Goal: Task Accomplishment & Management: Complete application form

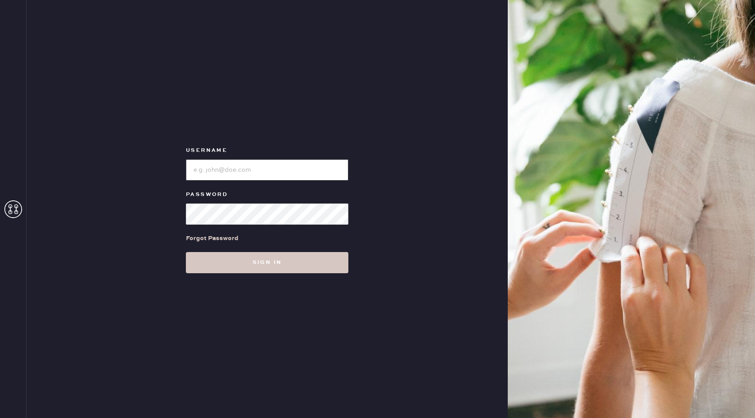
click at [254, 174] on input "loginName" at bounding box center [267, 169] width 162 height 21
type input "reformationnashville"
click at [186, 252] on button "Sign in" at bounding box center [267, 262] width 162 height 21
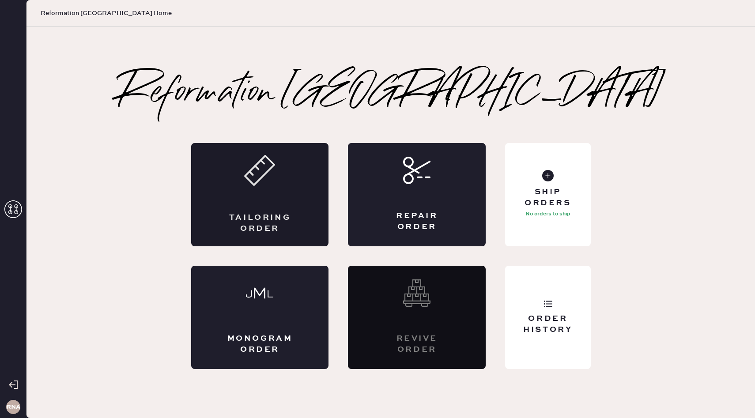
click at [254, 229] on div "Tailoring Order" at bounding box center [259, 223] width 67 height 22
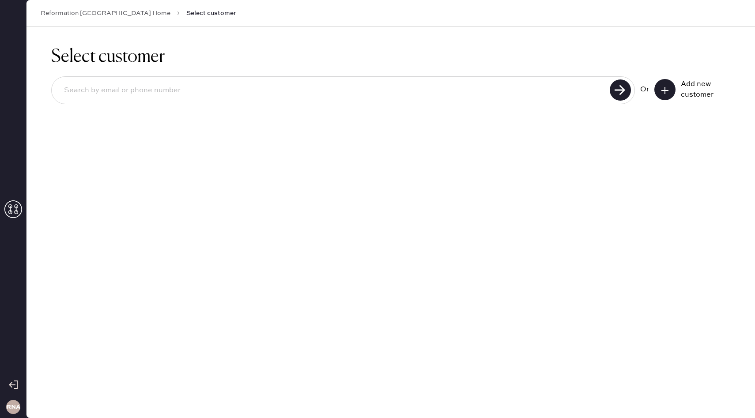
click at [228, 98] on input at bounding box center [332, 90] width 550 height 20
type input "[EMAIL_ADDRESS][DOMAIN_NAME]"
click at [665, 86] on icon at bounding box center [664, 90] width 9 height 9
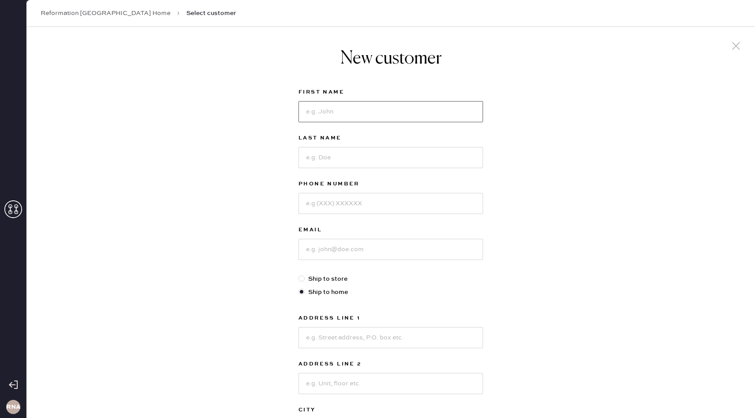
click at [346, 108] on input at bounding box center [390, 111] width 184 height 21
type input "[PERSON_NAME]"
type input "`"
type input "9287071903"
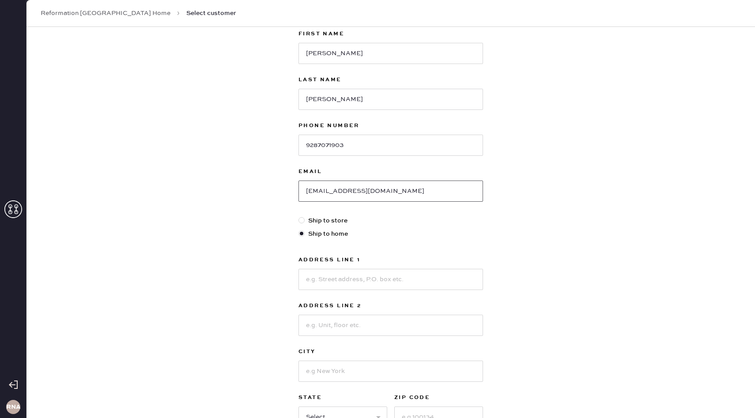
scroll to position [59, 0]
type input "[EMAIL_ADDRESS][DOMAIN_NAME]"
click at [342, 278] on input at bounding box center [390, 278] width 184 height 21
type input "[STREET_ADDRESS]"
type input "gallatin"
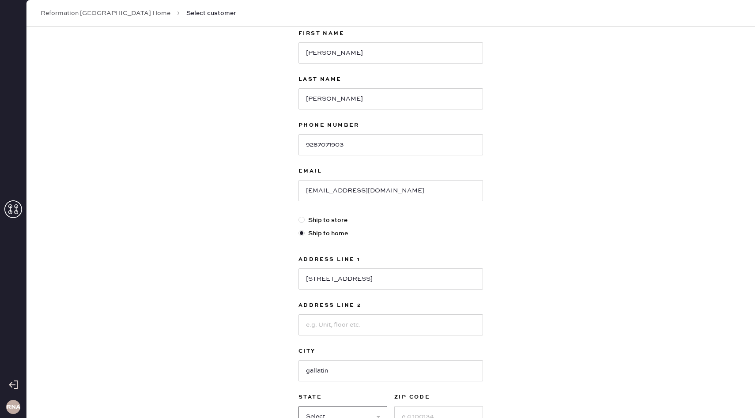
scroll to position [68, 0]
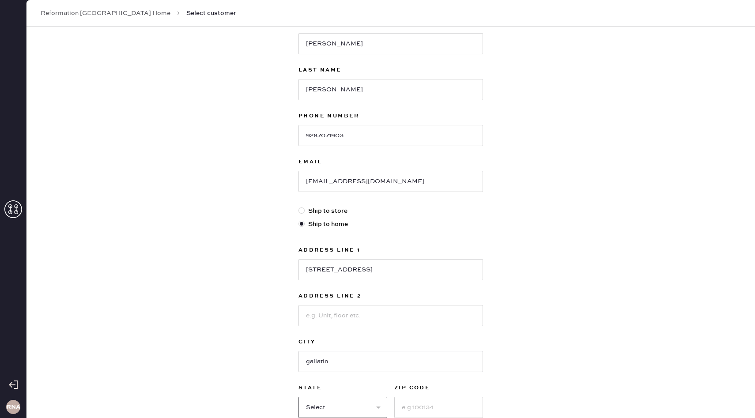
select select "TN"
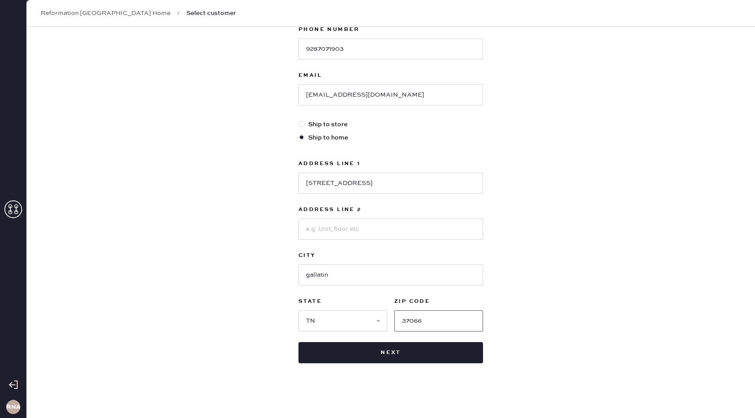
scroll to position [156, 0]
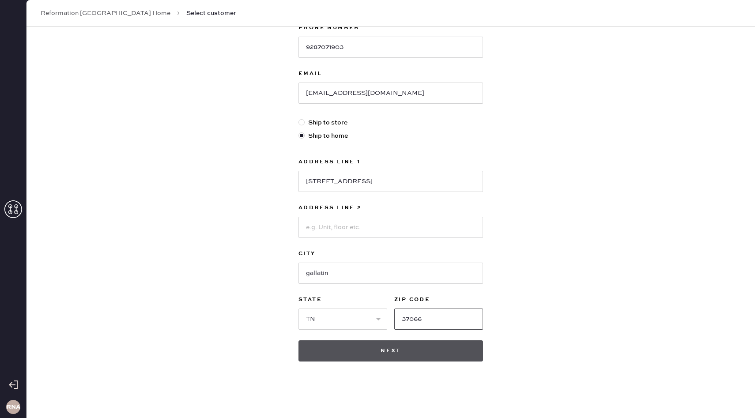
type input "37066"
click at [379, 353] on button "Next" at bounding box center [390, 350] width 184 height 21
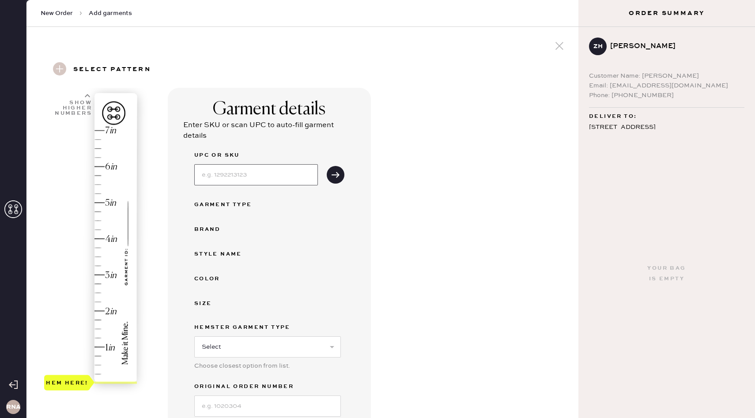
click at [247, 173] on input at bounding box center [256, 174] width 124 height 21
type input "1312130vva025"
click at [337, 182] on button "submit" at bounding box center [336, 175] width 18 height 18
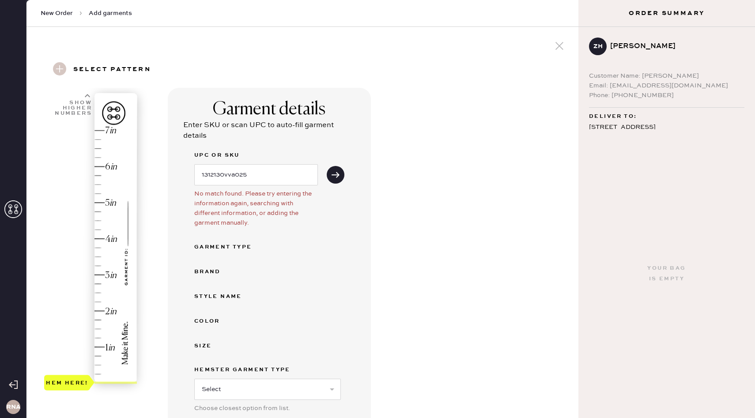
click at [242, 252] on div "UPC or SKU 1312130vva025 No match found. Please try entering the information ag…" at bounding box center [269, 304] width 150 height 309
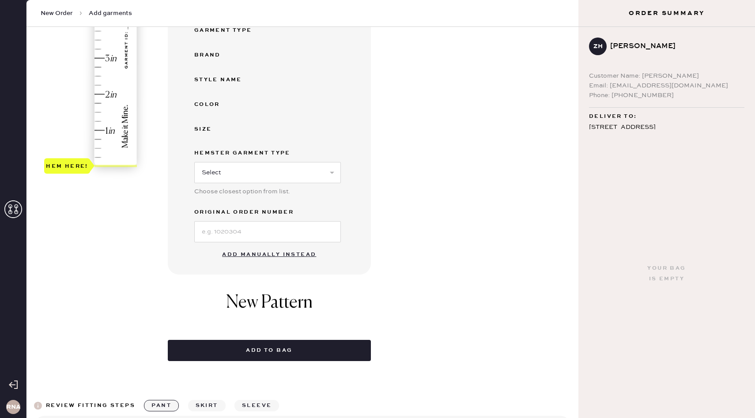
scroll to position [260, 0]
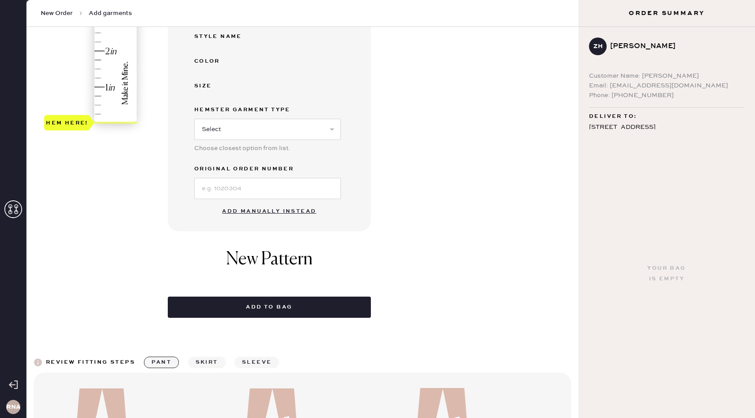
click at [257, 209] on button "Add manually instead" at bounding box center [269, 212] width 105 height 18
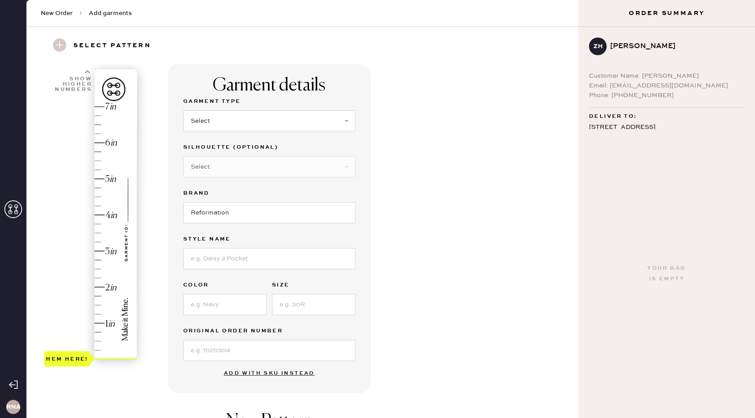
scroll to position [10, 0]
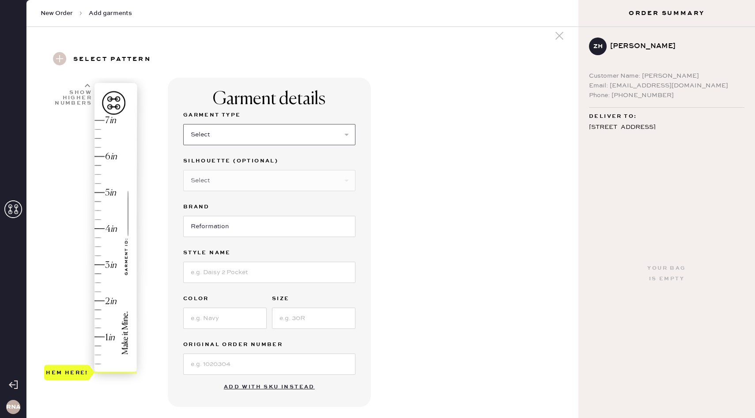
click at [249, 125] on select "Select Basic Skirt Jeans Leggings Pants Shorts Basic Sleeved Dress Basic Sleeve…" at bounding box center [269, 134] width 172 height 21
select select "2"
click at [218, 265] on input at bounding box center [269, 272] width 172 height 21
type input "Val mid rise straight [PERSON_NAME]"
type input "B"
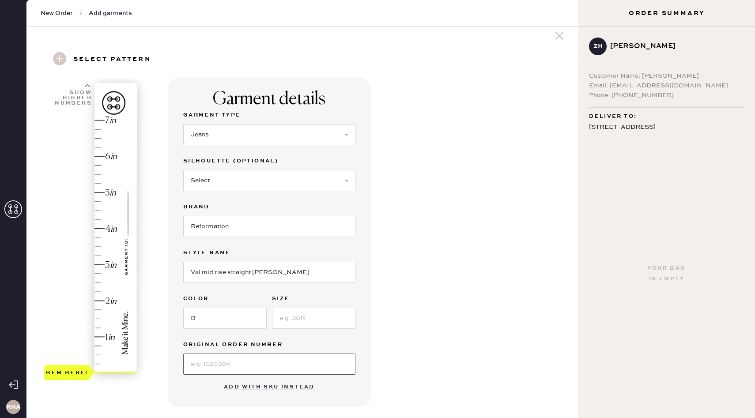
click at [230, 356] on input at bounding box center [269, 363] width 172 height 21
type input "S30420834"
click at [231, 321] on input "B" at bounding box center [224, 318] width 83 height 21
type input "Black"
click at [282, 319] on input at bounding box center [313, 318] width 83 height 21
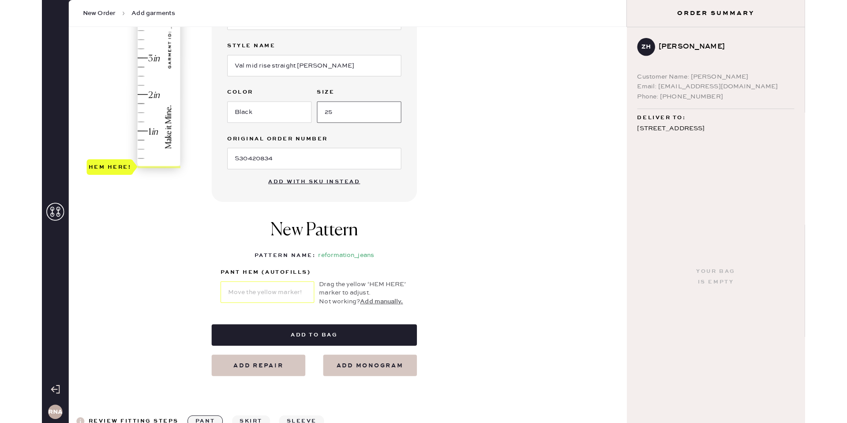
scroll to position [223, 0]
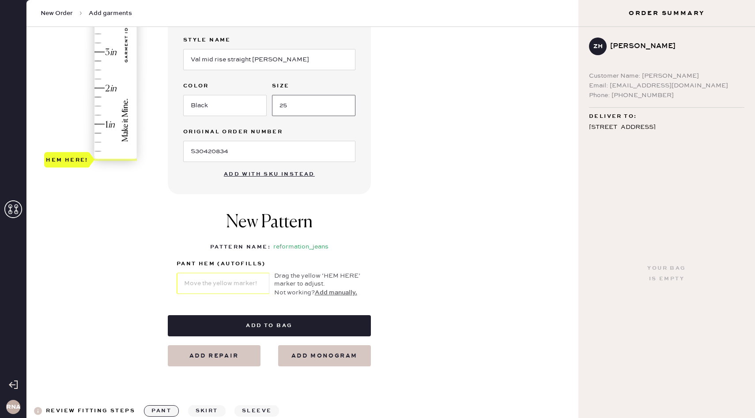
type input "25"
type input "1.25"
click at [101, 116] on div "Hem here!" at bounding box center [91, 34] width 94 height 260
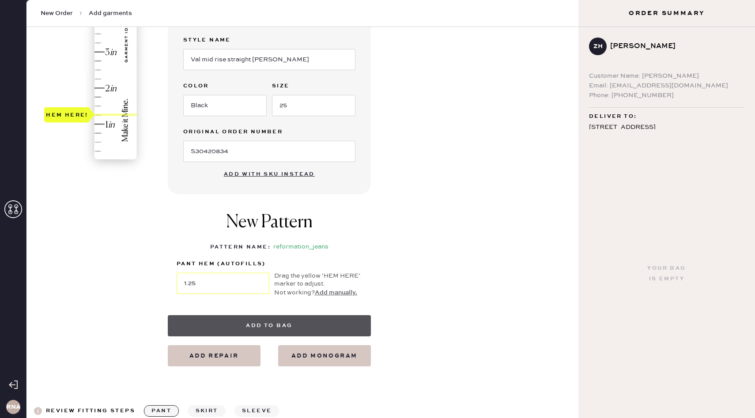
click at [266, 326] on button "Add to bag" at bounding box center [269, 325] width 203 height 21
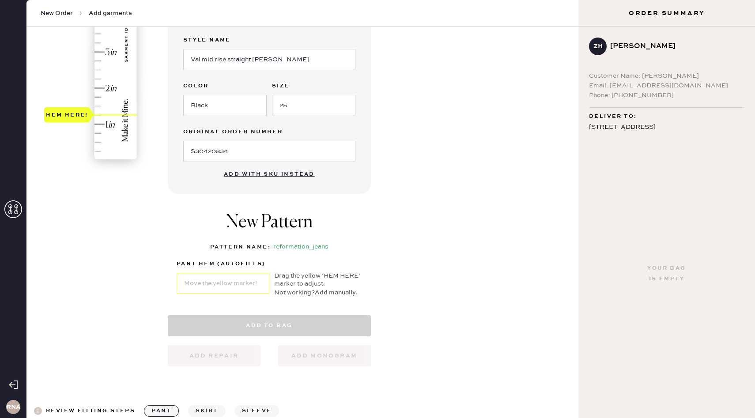
select select "2"
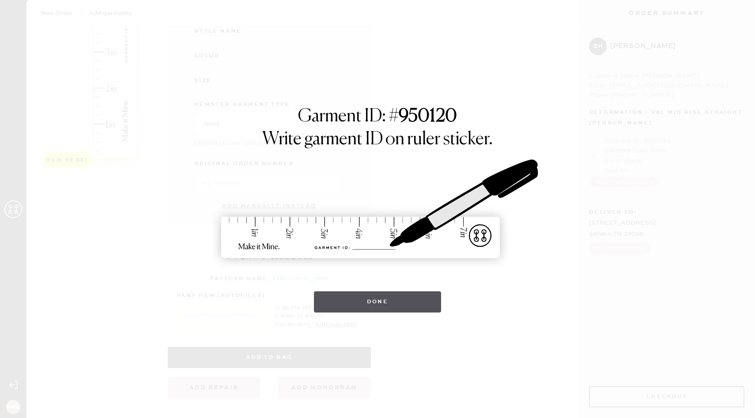
click at [341, 302] on button "Done" at bounding box center [378, 301] width 128 height 21
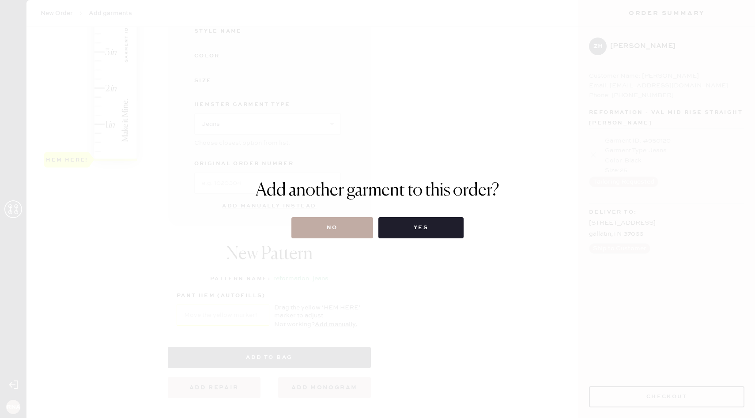
click at [336, 221] on button "No" at bounding box center [332, 227] width 82 height 21
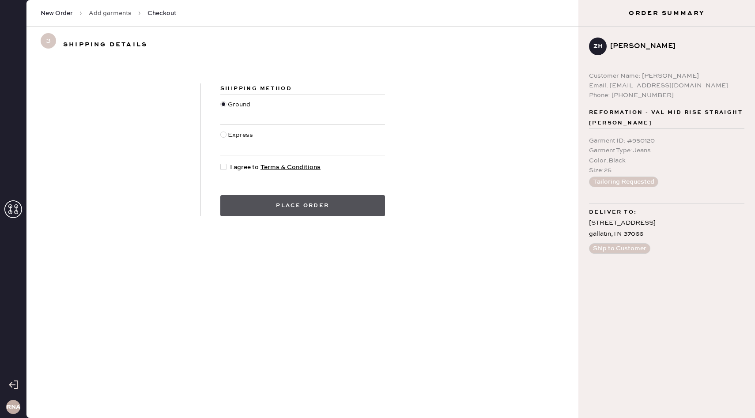
click at [312, 203] on button "Place order" at bounding box center [302, 205] width 165 height 21
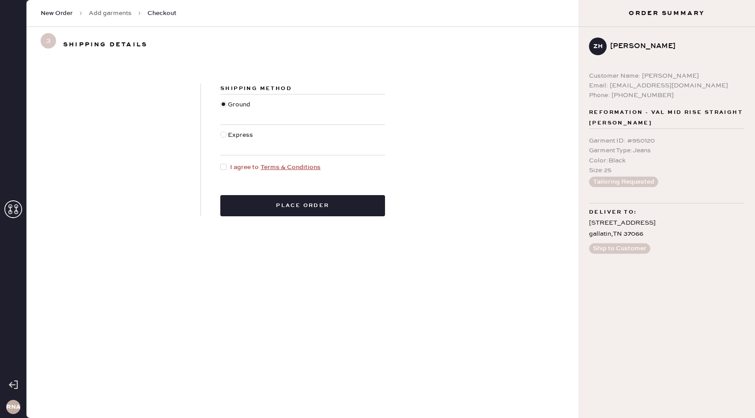
click at [220, 172] on div "Shipping Method Ground Express I agree to Terms & Conditions Place order" at bounding box center [302, 149] width 203 height 133
click at [221, 165] on div at bounding box center [223, 167] width 6 height 6
click at [221, 163] on input "I agree to Terms & Conditions" at bounding box center [220, 162] width 0 height 0
checkbox input "true"
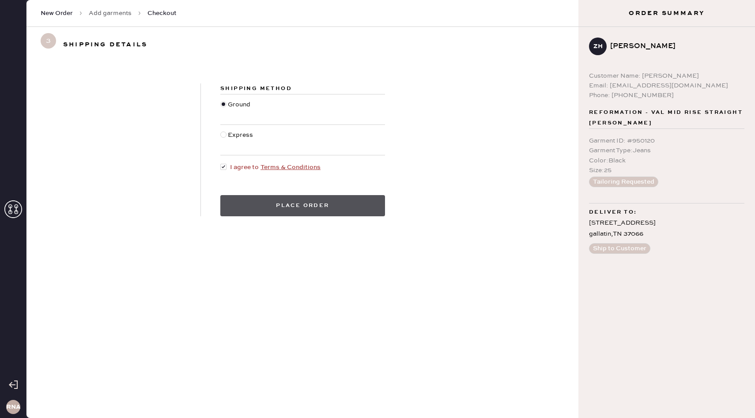
click at [268, 203] on button "Place order" at bounding box center [302, 205] width 165 height 21
